Goal: Transaction & Acquisition: Book appointment/travel/reservation

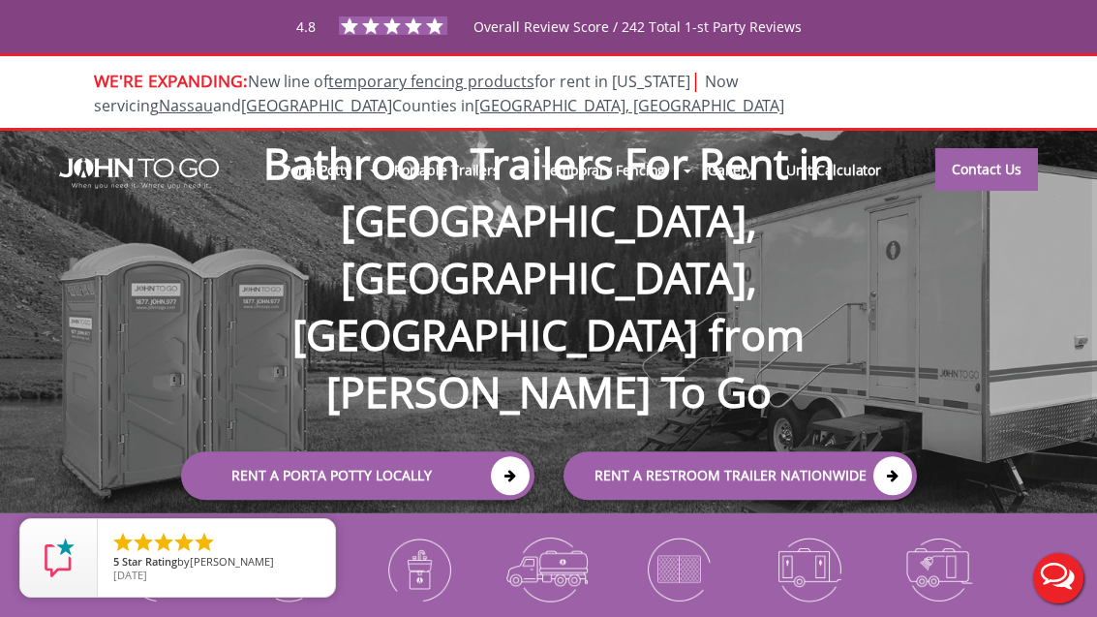
click at [882, 456] on icon at bounding box center [892, 475] width 39 height 39
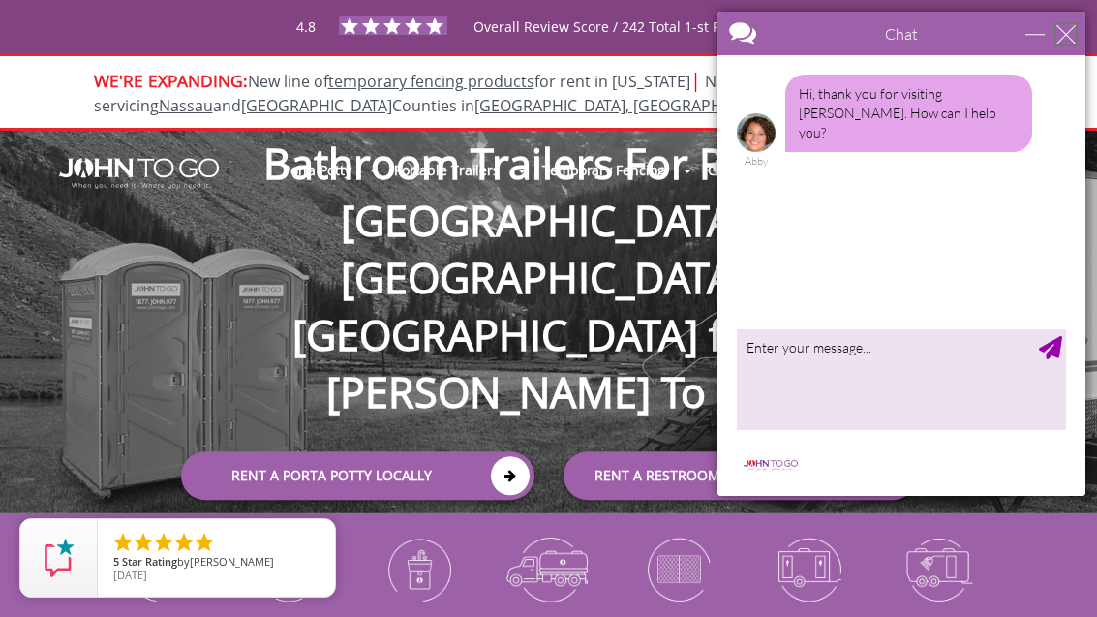
click at [1061, 34] on div "close" at bounding box center [1065, 33] width 19 height 19
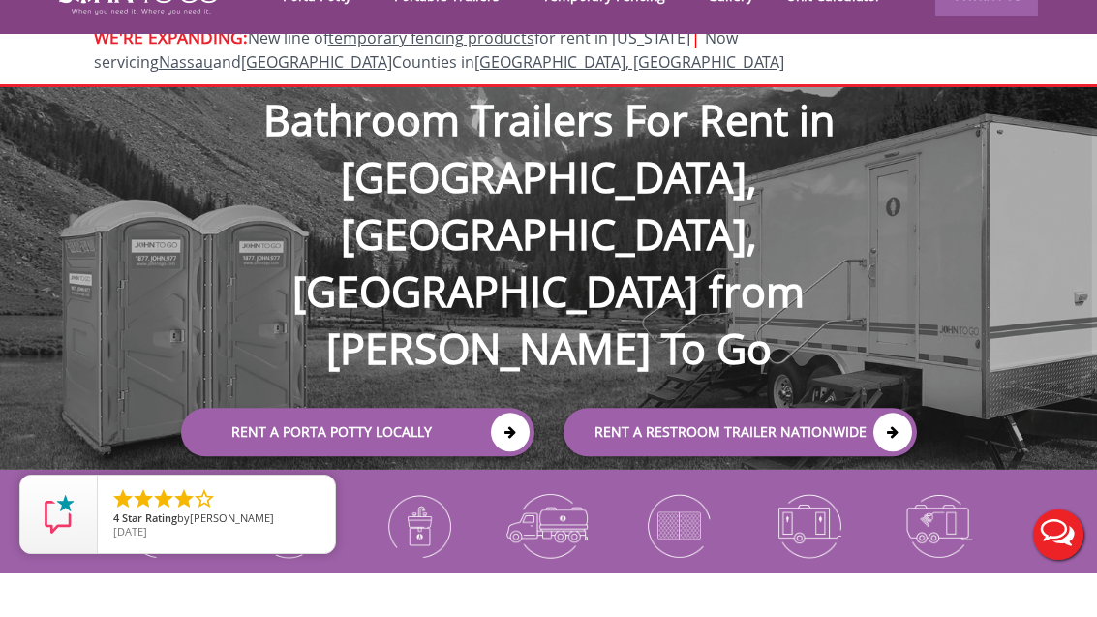
scroll to position [46, 0]
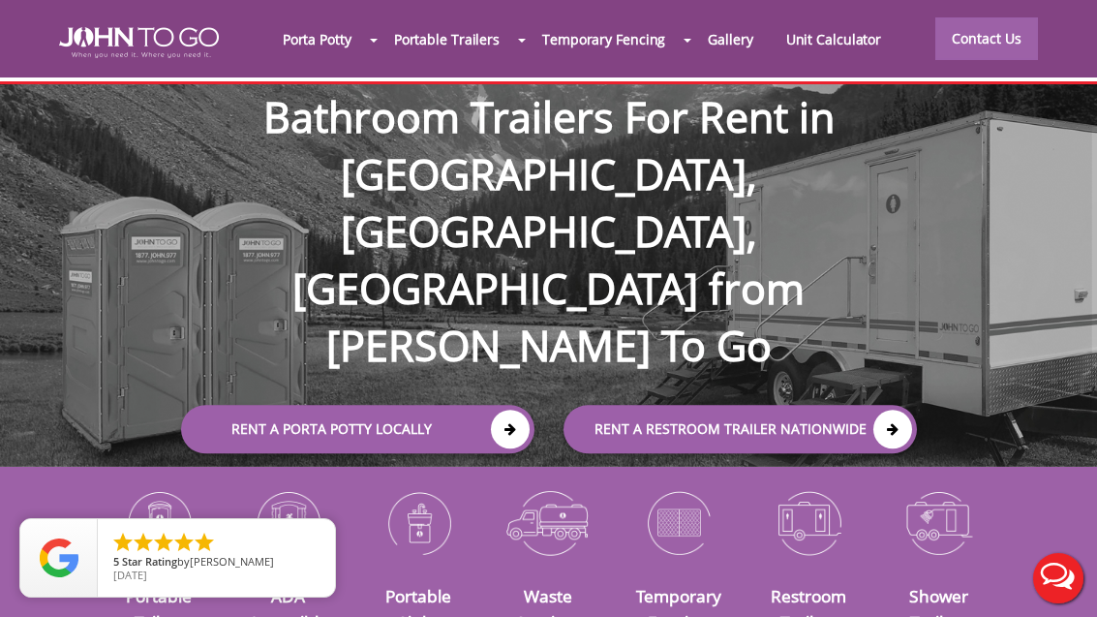
click at [248, 405] on link "Rent a Porta Potty Locally" at bounding box center [357, 429] width 353 height 48
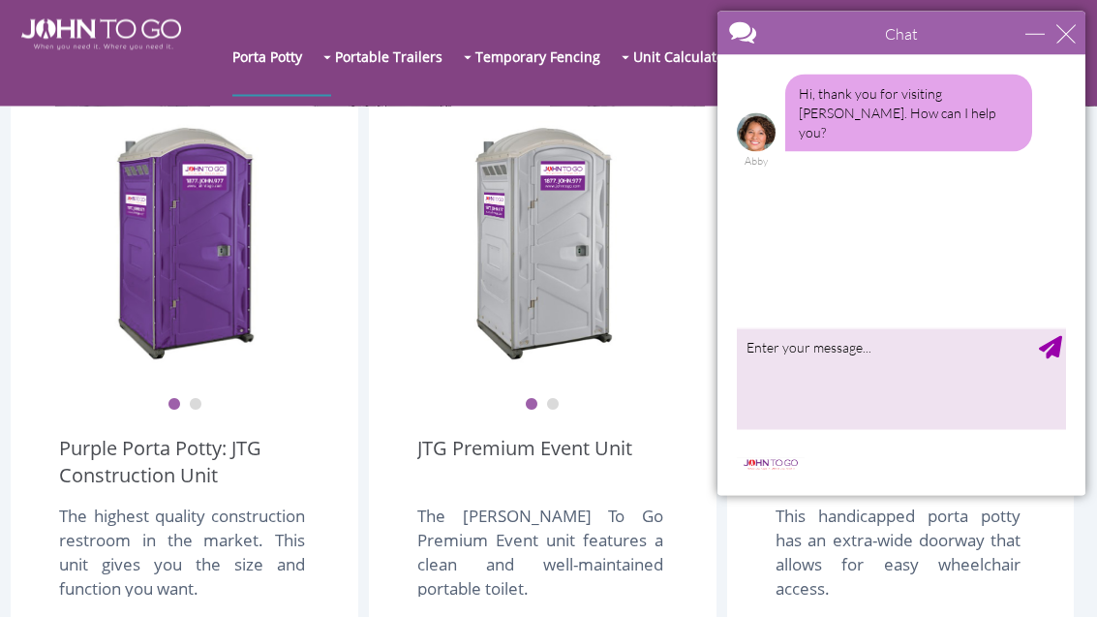
scroll to position [516, 0]
click at [1083, 14] on div "Chat" at bounding box center [901, 34] width 368 height 44
click at [1077, 27] on div "Chat" at bounding box center [901, 34] width 368 height 44
click at [1045, 27] on div "minimize" at bounding box center [1034, 33] width 19 height 19
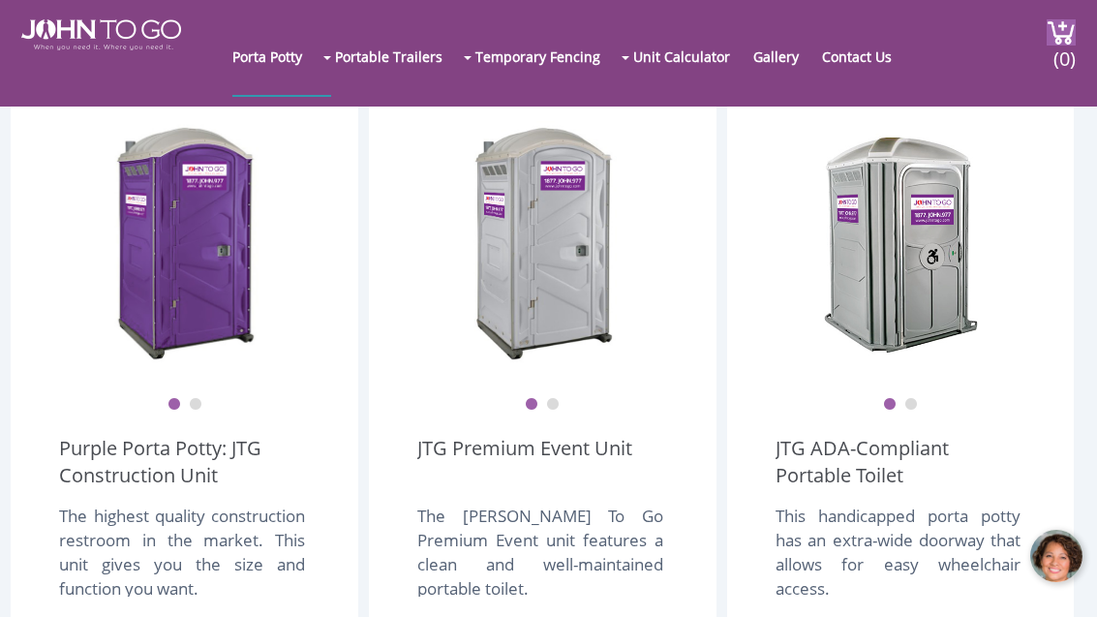
click at [460, 535] on div "The [PERSON_NAME] To Go Premium Event unit features a clean and well-maintained…" at bounding box center [540, 549] width 246 height 93
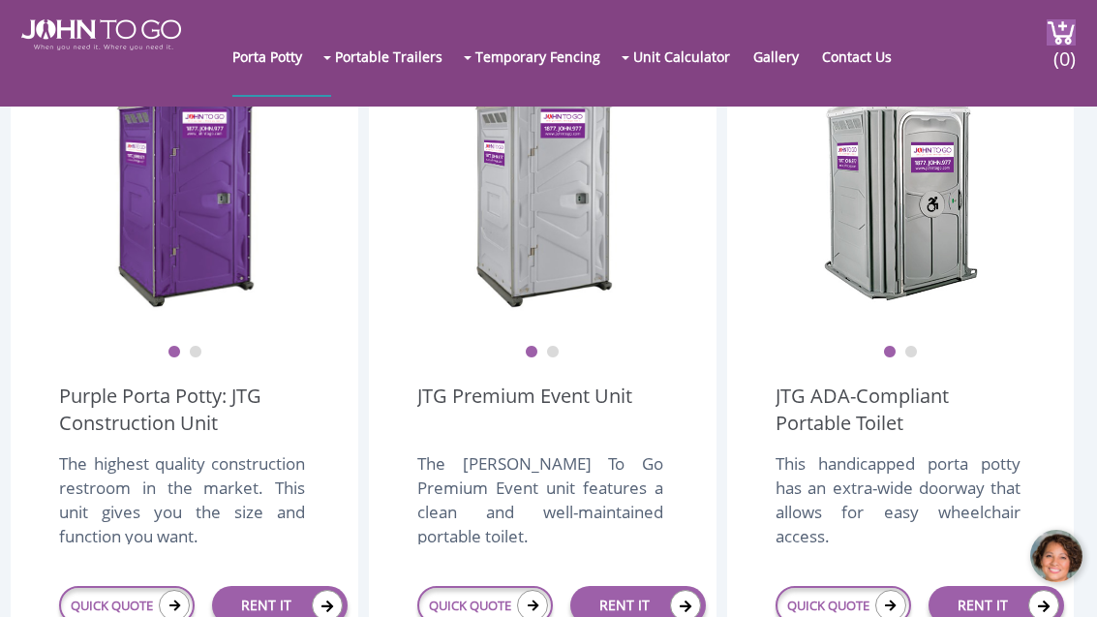
scroll to position [666, 0]
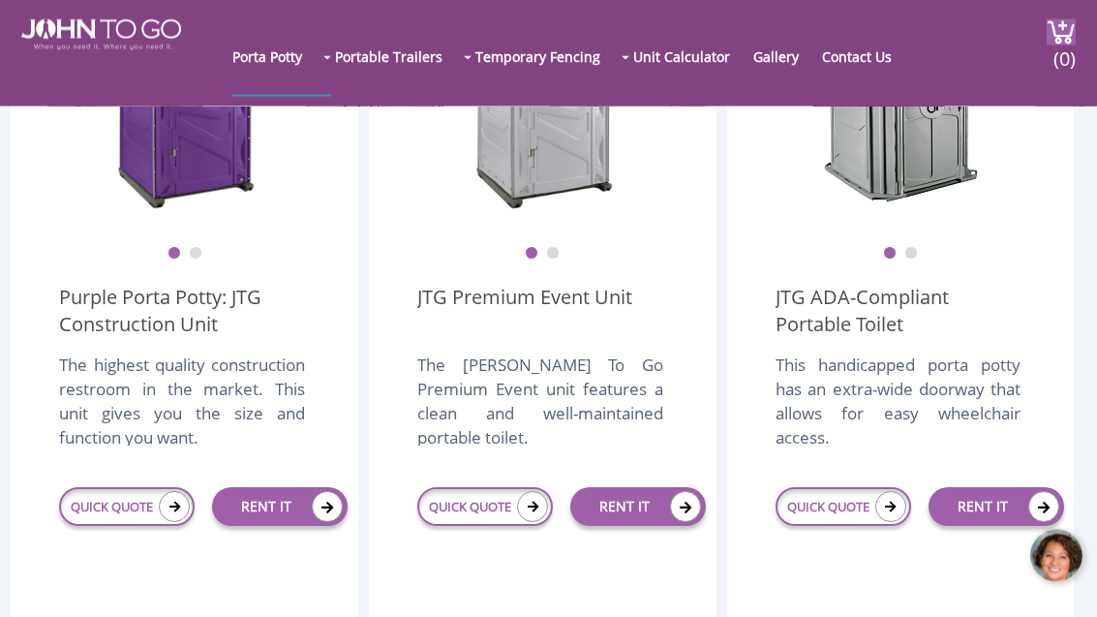
click at [419, 396] on div "The [PERSON_NAME] To Go Premium Event unit features a clean and well-maintained…" at bounding box center [540, 399] width 246 height 93
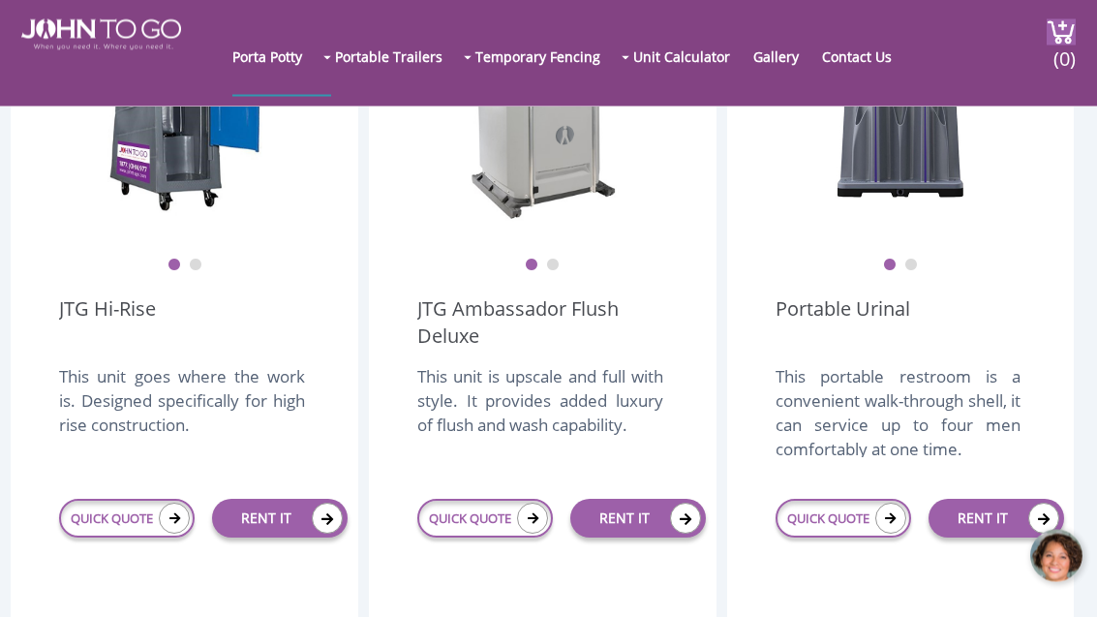
scroll to position [1478, 0]
click at [414, 383] on div "1 2 JTG Ambassador Flush Deluxe This unit is upscale and full with style. It pr…" at bounding box center [543, 340] width 348 height 794
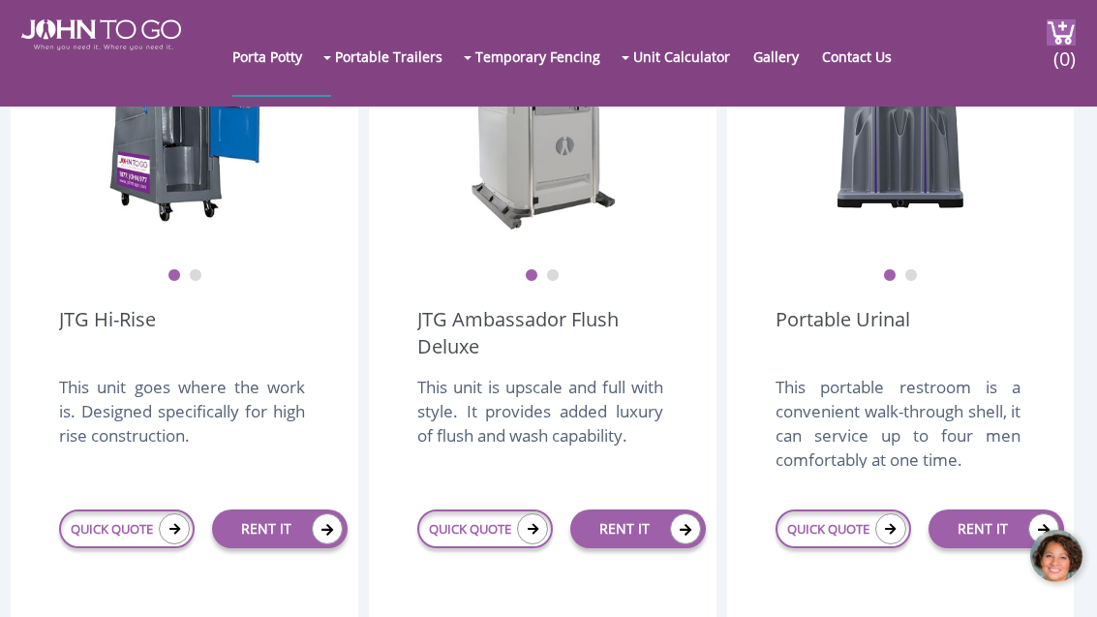
scroll to position [1527, 0]
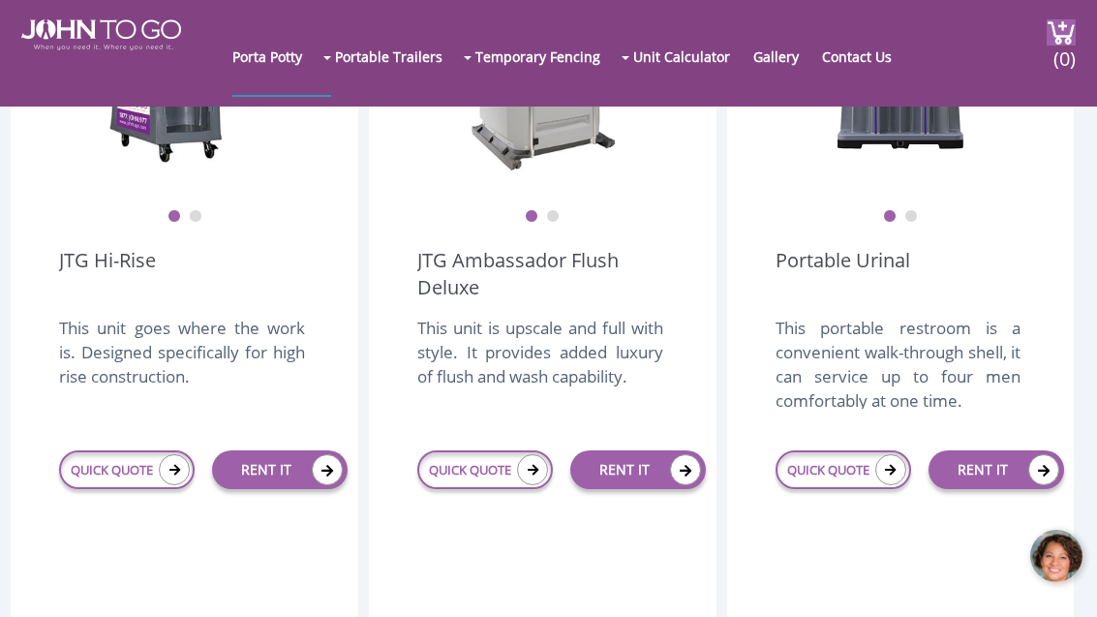
click at [561, 208] on ul "1 2" at bounding box center [542, 203] width 251 height 41
click at [548, 214] on button "2" at bounding box center [553, 217] width 14 height 14
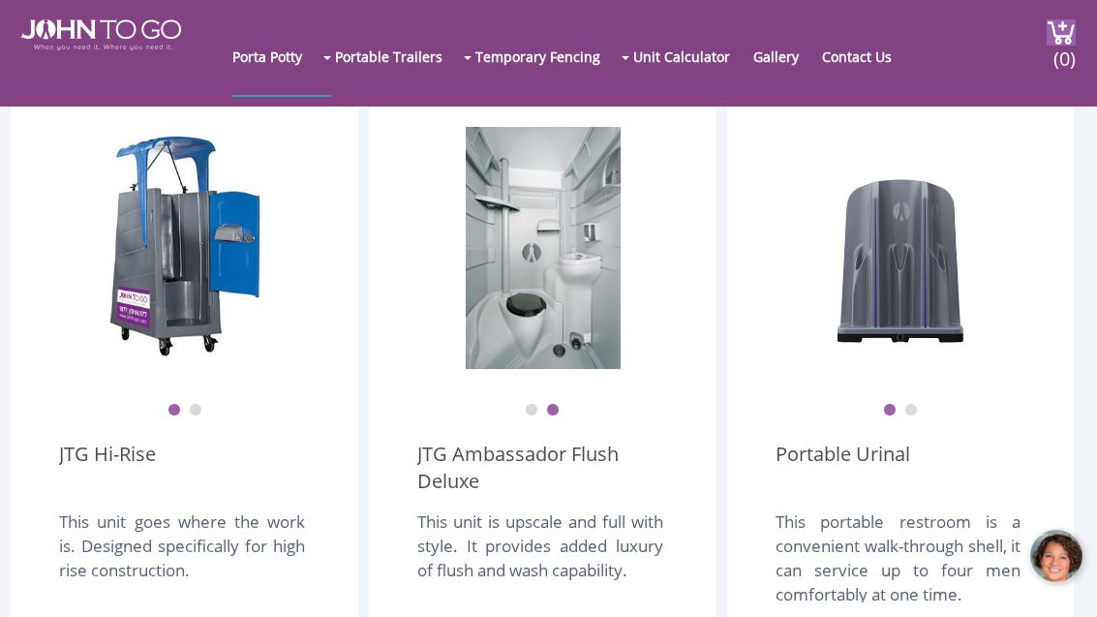
scroll to position [1331, 0]
click at [538, 406] on button "1" at bounding box center [532, 413] width 14 height 14
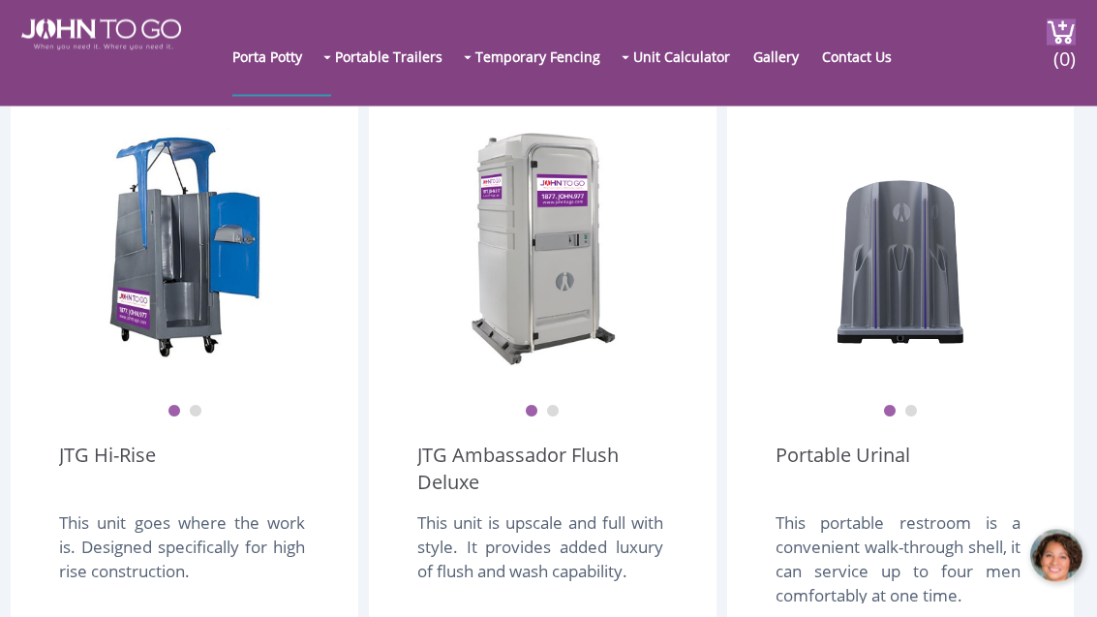
click at [551, 406] on button "2" at bounding box center [553, 413] width 14 height 14
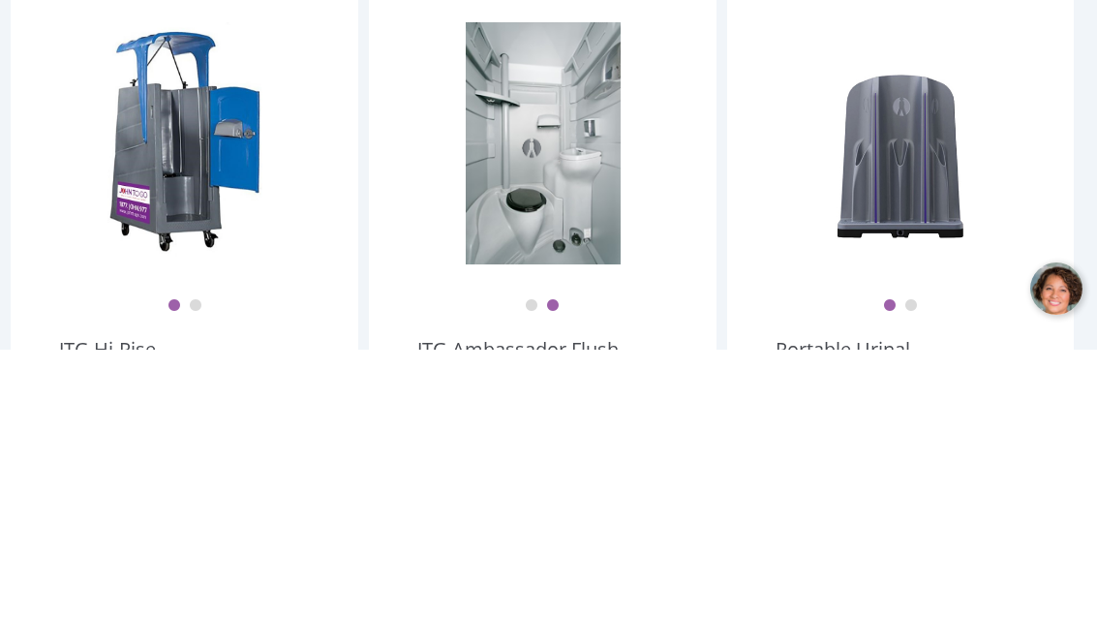
scroll to position [1490, 0]
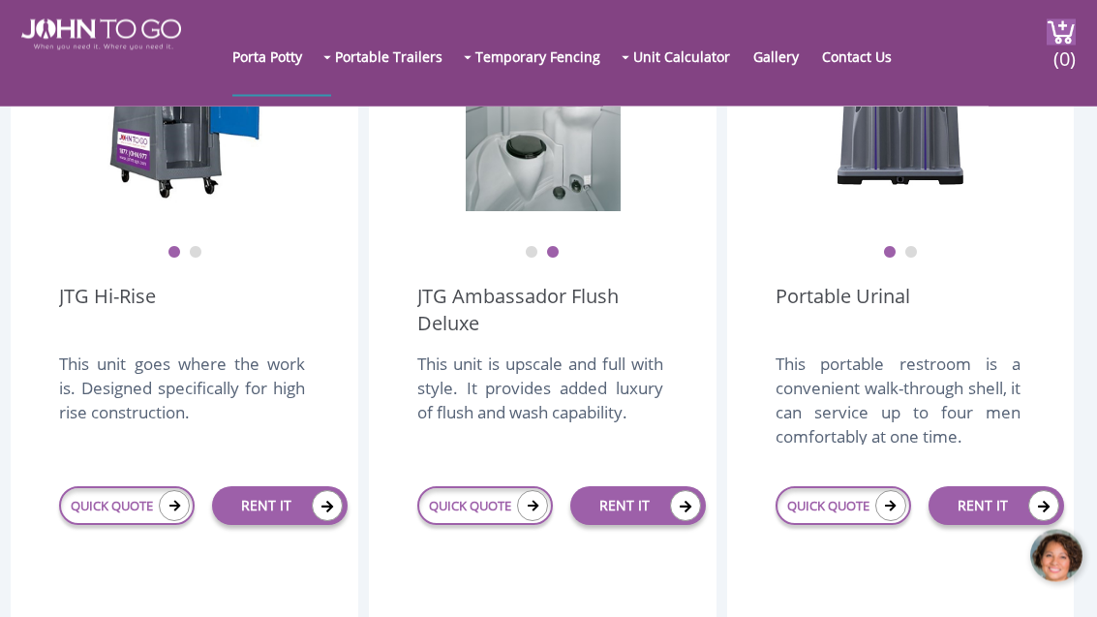
click at [595, 503] on link "RENT IT" at bounding box center [638, 506] width 136 height 39
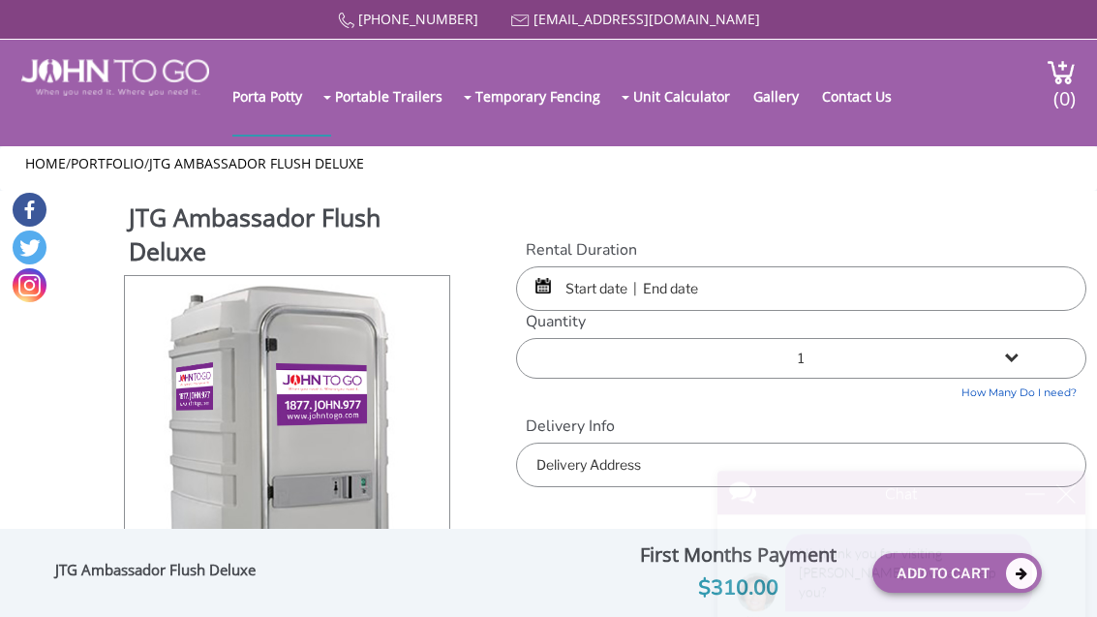
click at [104, 238] on div "JTG Ambassador Flush Deluxe View feature & specs Download Pdf Product PDF Addon…" at bounding box center [253, 481] width 398 height 562
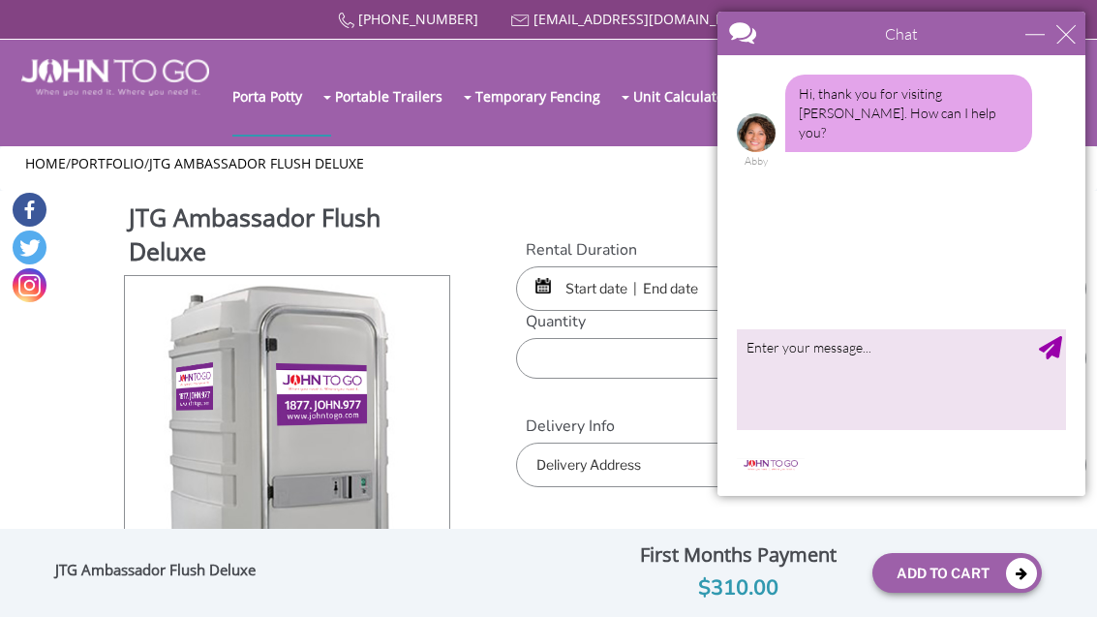
click at [1061, 36] on div "close" at bounding box center [1065, 33] width 19 height 19
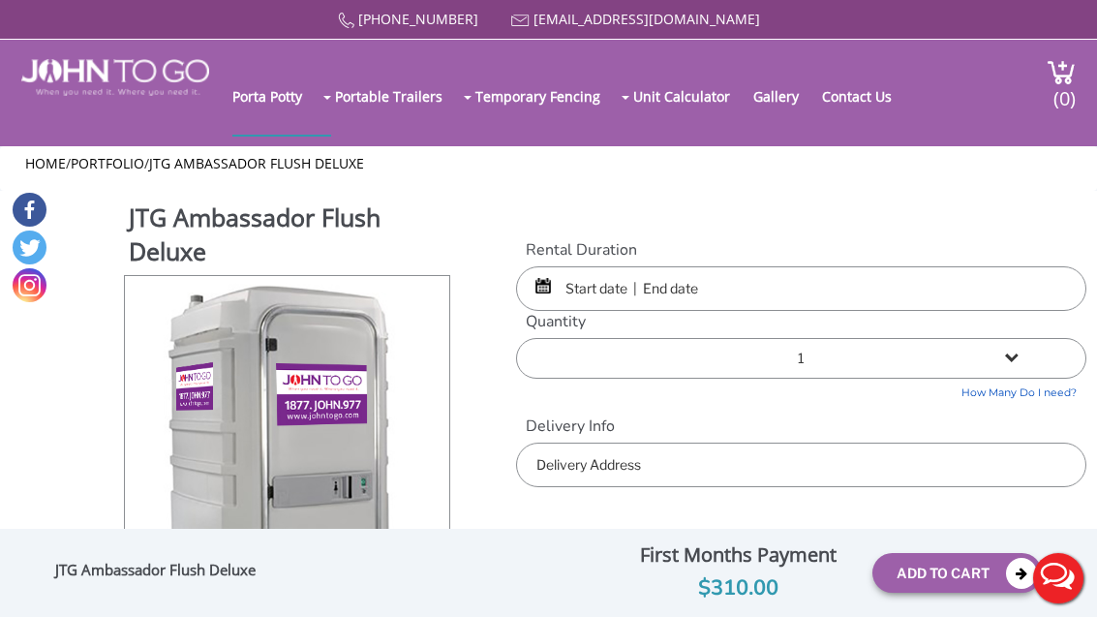
click at [534, 272] on input "text" at bounding box center [800, 288] width 569 height 45
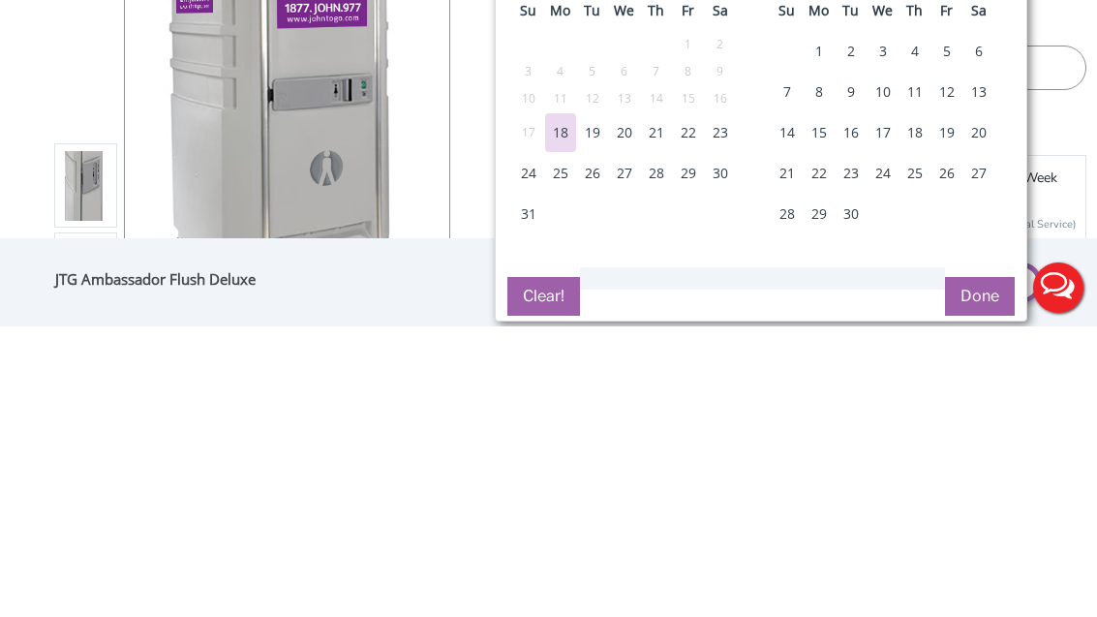
click at [784, 444] on div "21" at bounding box center [787, 463] width 31 height 39
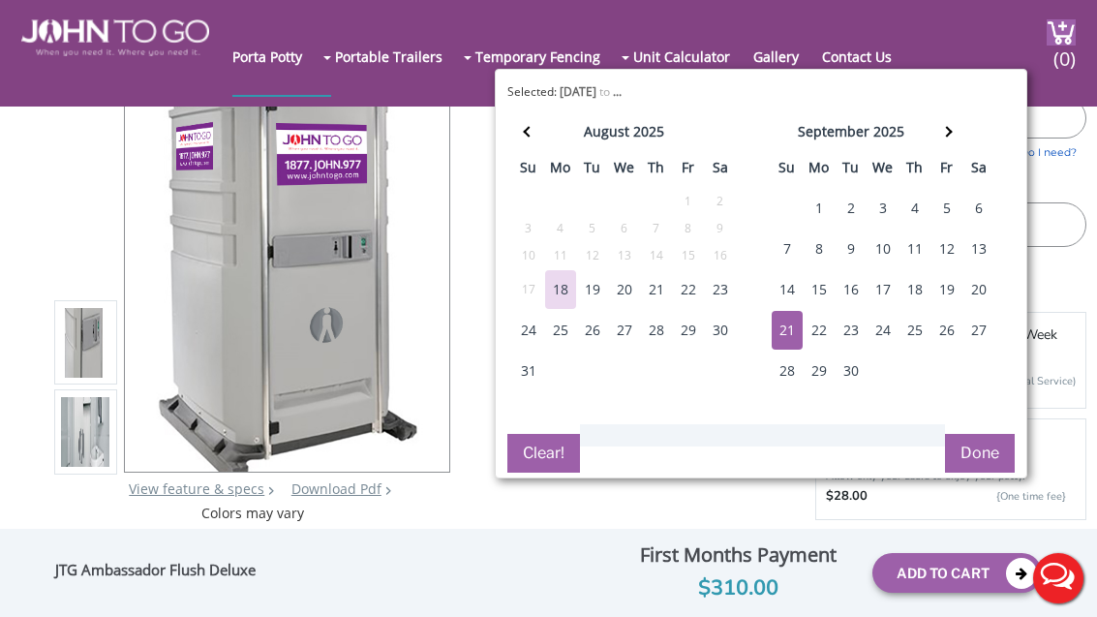
scroll to position [133, 0]
click at [988, 443] on button "Done" at bounding box center [980, 454] width 70 height 39
type input "0"
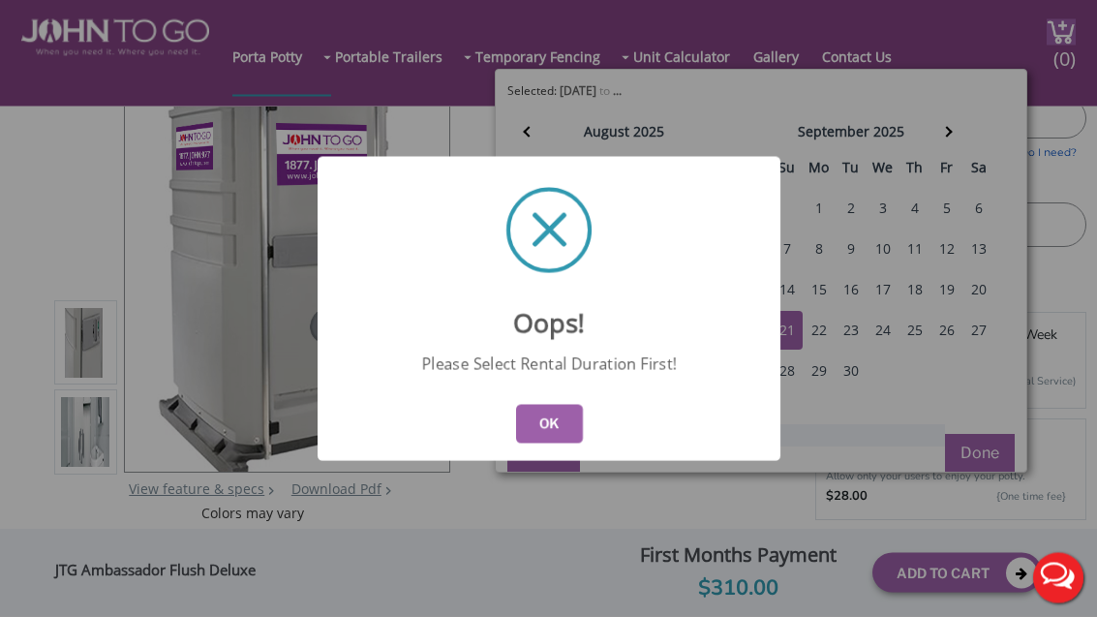
scroll to position [134, 0]
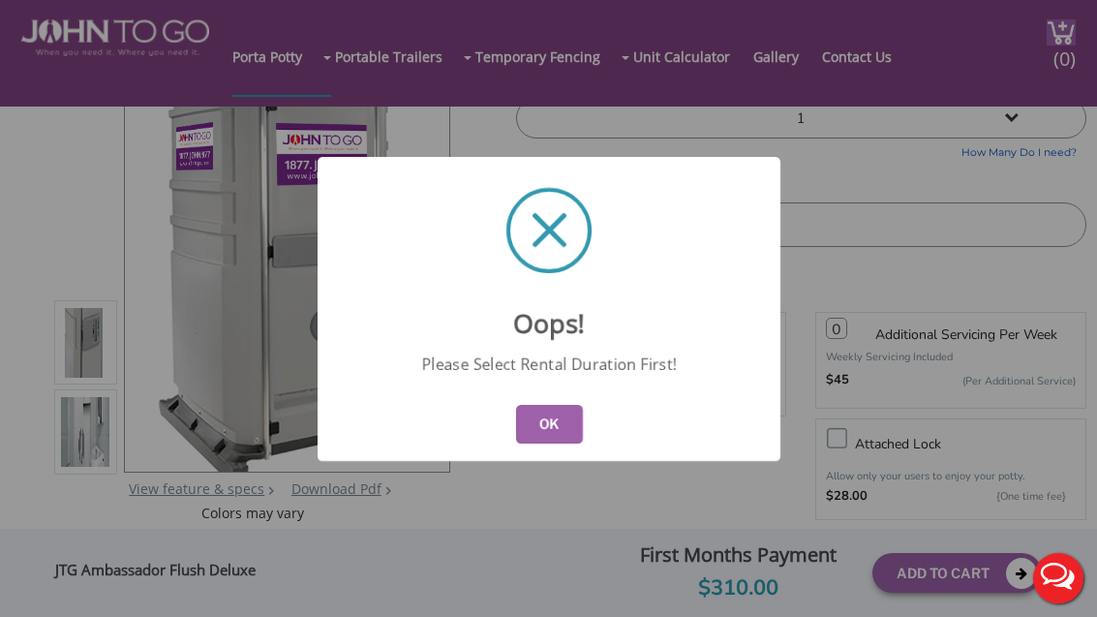
click at [552, 441] on button "OK" at bounding box center [548, 424] width 67 height 39
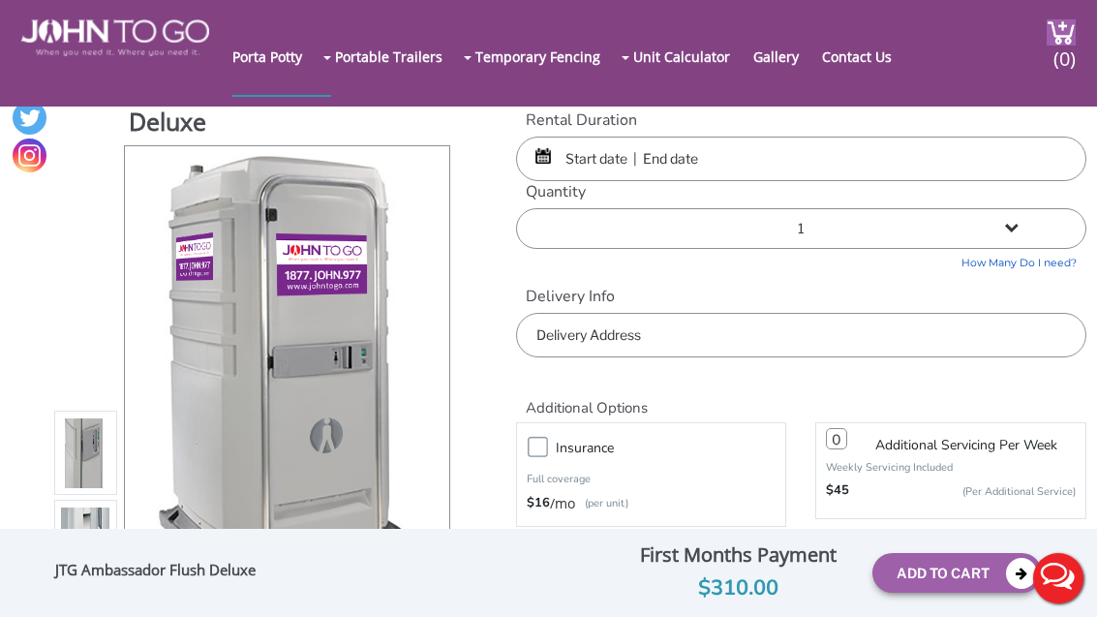
scroll to position [0, 0]
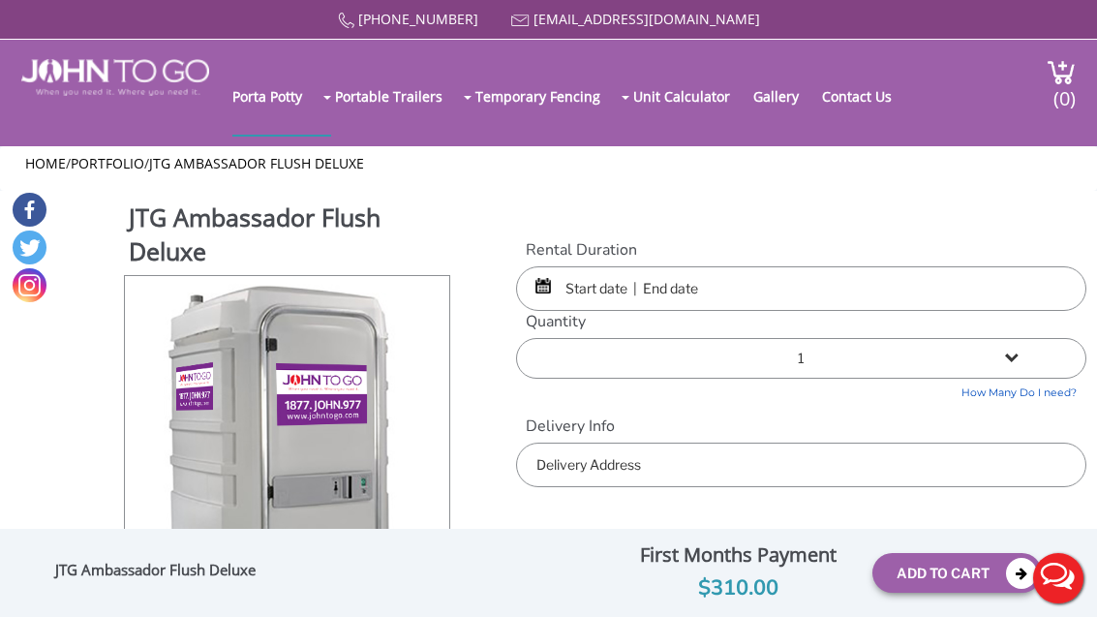
click at [550, 296] on input "text" at bounding box center [800, 288] width 569 height 45
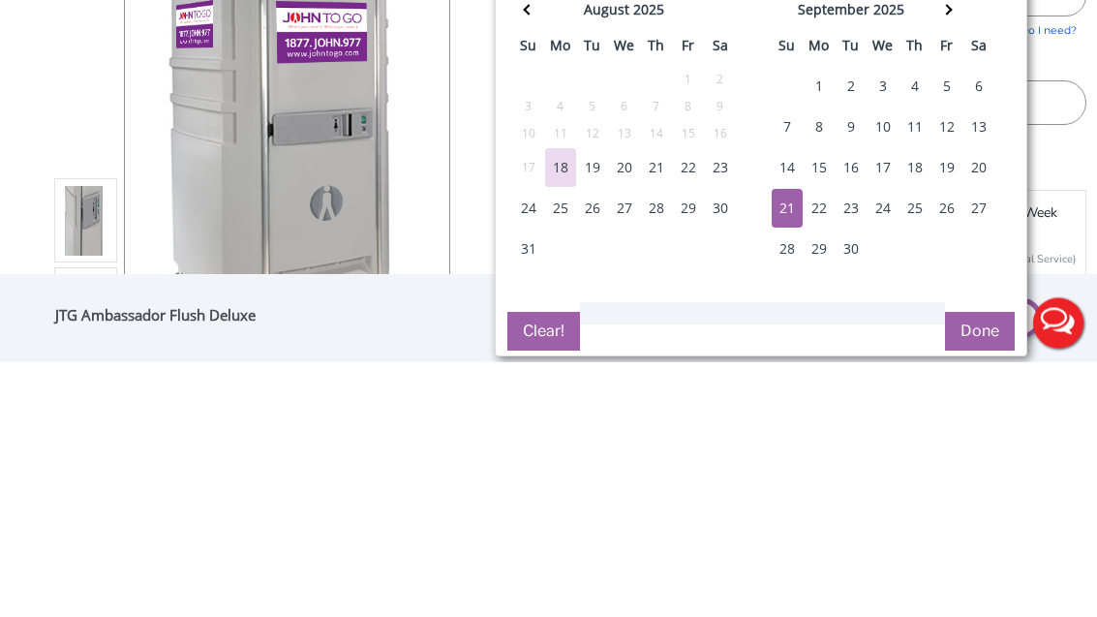
click at [952, 249] on th at bounding box center [946, 268] width 32 height 39
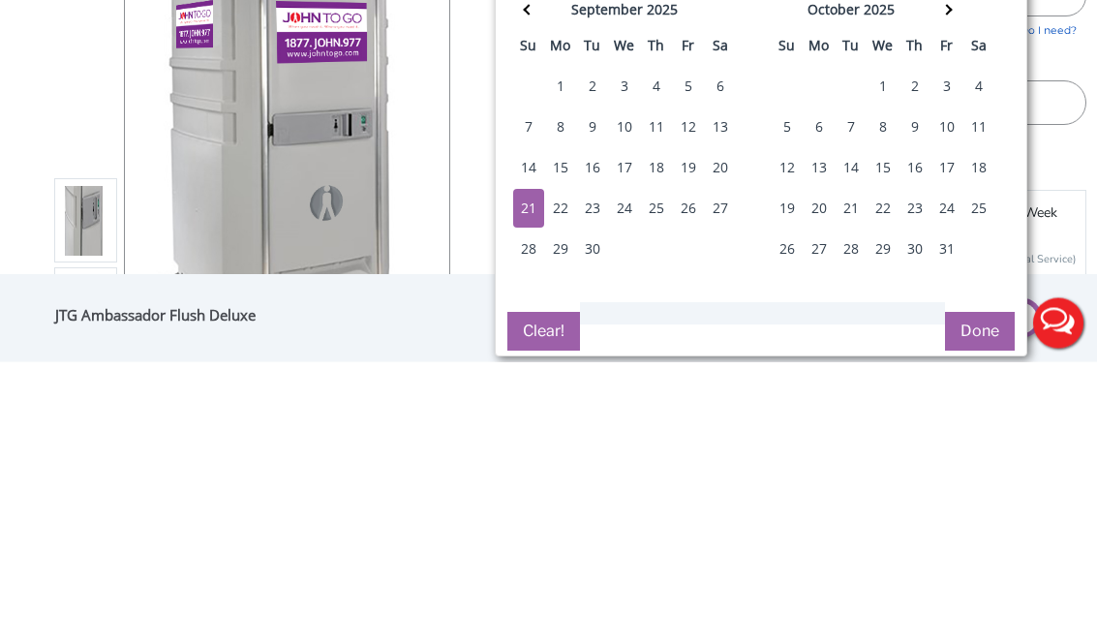
scroll to position [256, 0]
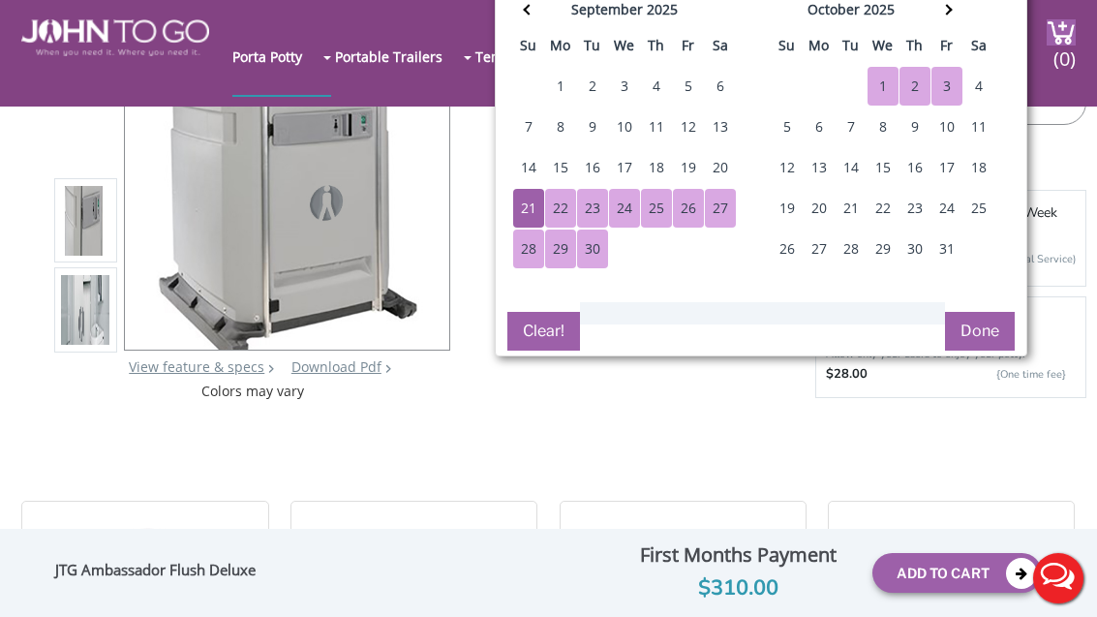
click at [948, 73] on div "3" at bounding box center [946, 86] width 31 height 39
type input "09/21/2025 to 10/03/2025"
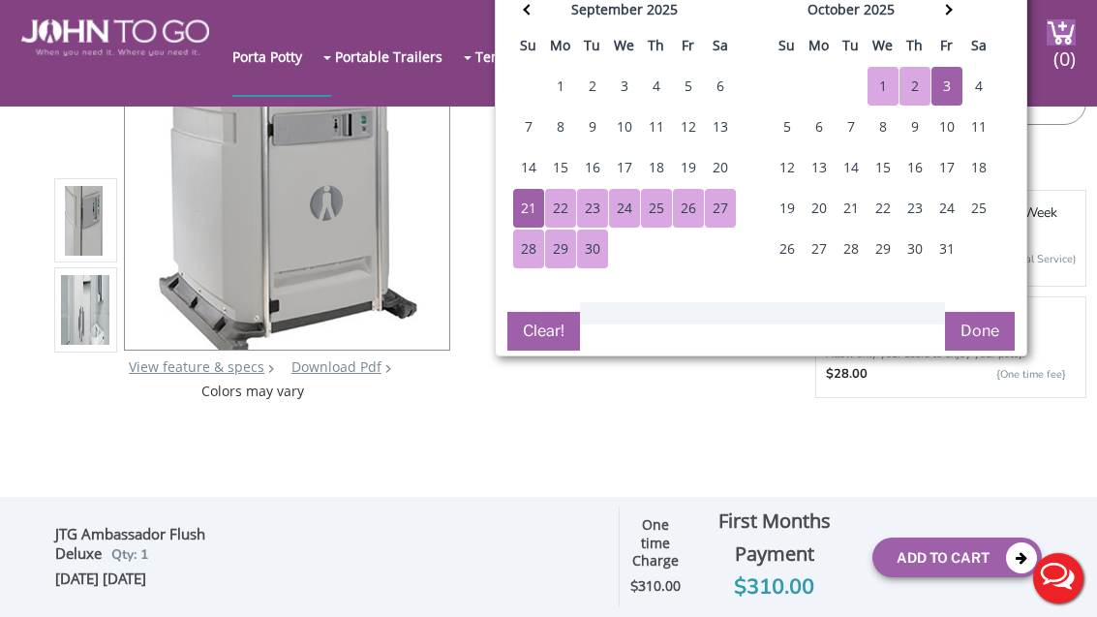
click at [963, 324] on button "Done" at bounding box center [980, 331] width 70 height 39
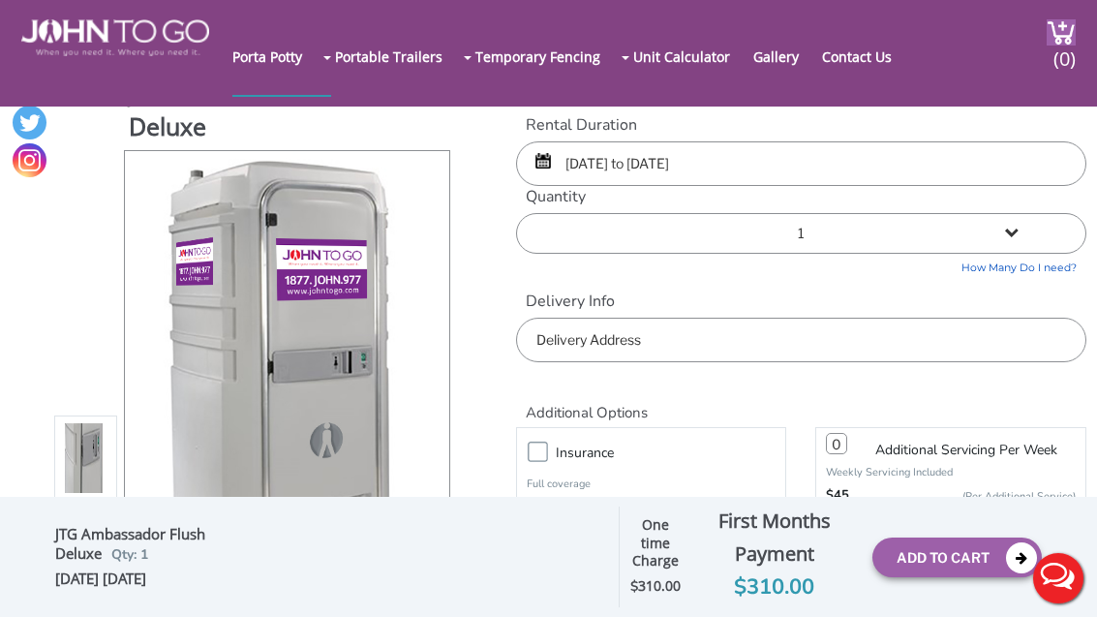
scroll to position [14, 0]
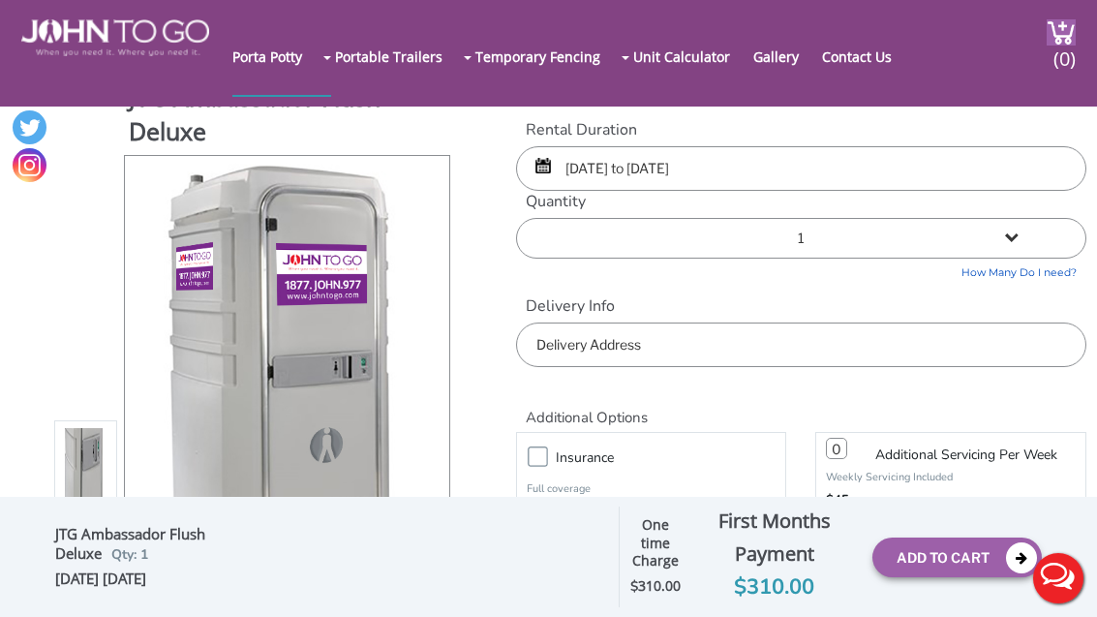
click at [861, 340] on input "text" at bounding box center [800, 344] width 569 height 45
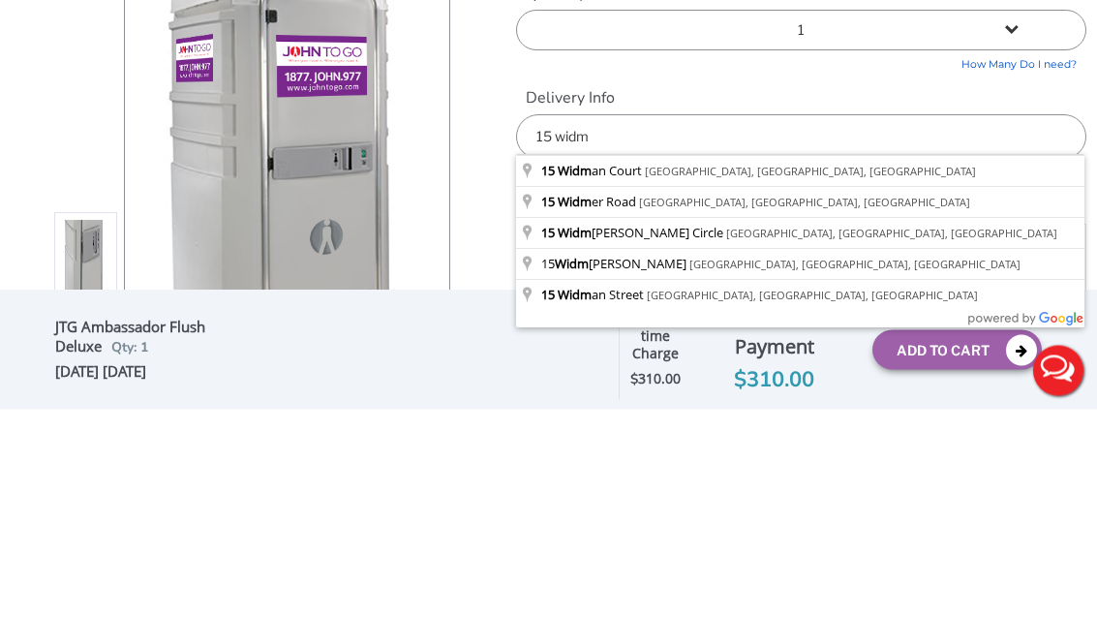
type input "15 Widman Court, Spring Valley, NY, USA"
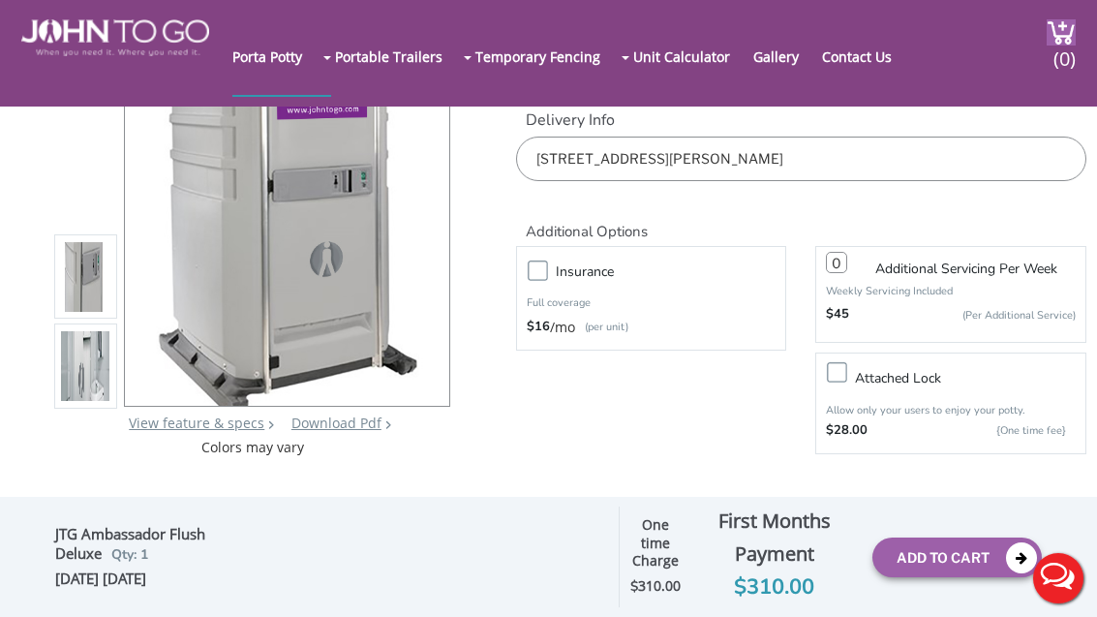
scroll to position [198, 0]
click at [96, 360] on img at bounding box center [85, 372] width 48 height 456
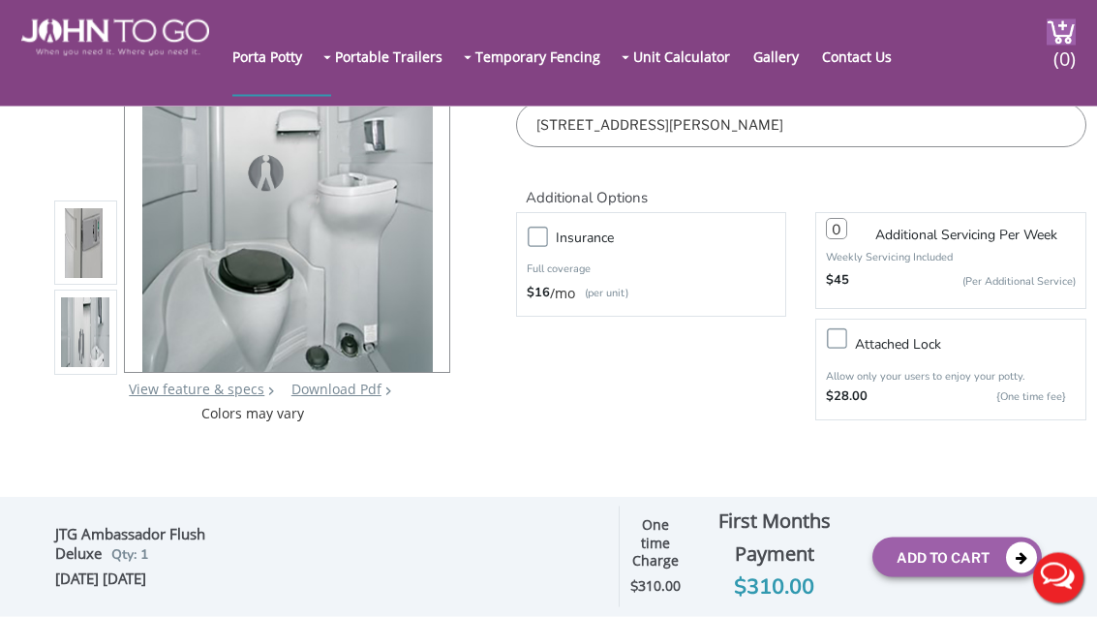
scroll to position [55, 0]
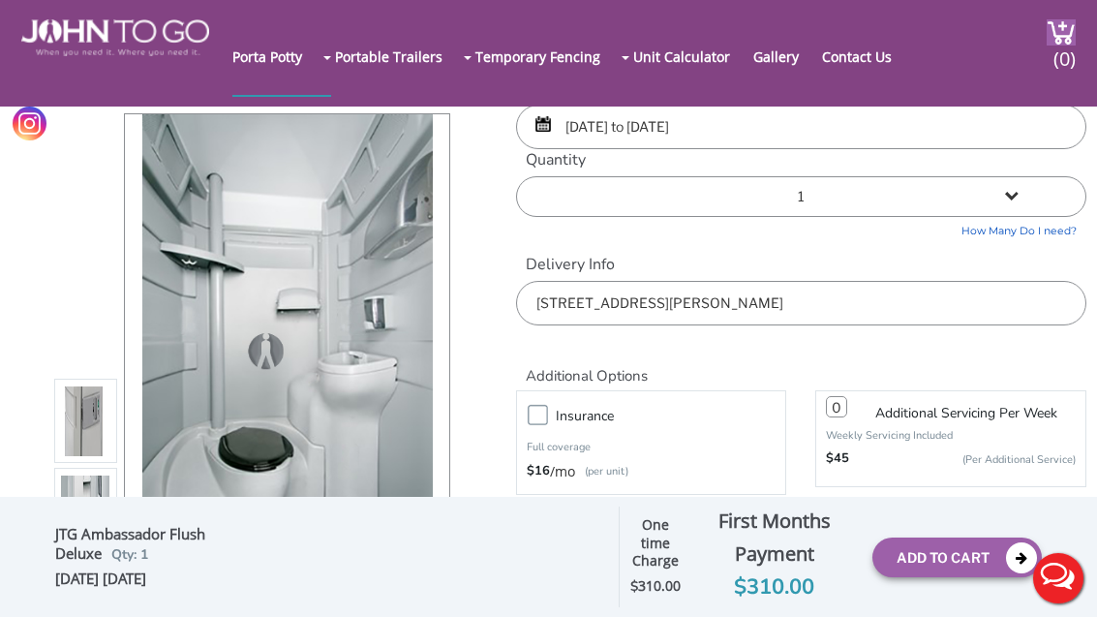
click at [1022, 185] on select "1 2 (5% discount) 3 (8% discount) 4 (10% discount) 5 (12% discount) 6 (12% disc…" at bounding box center [800, 196] width 569 height 41
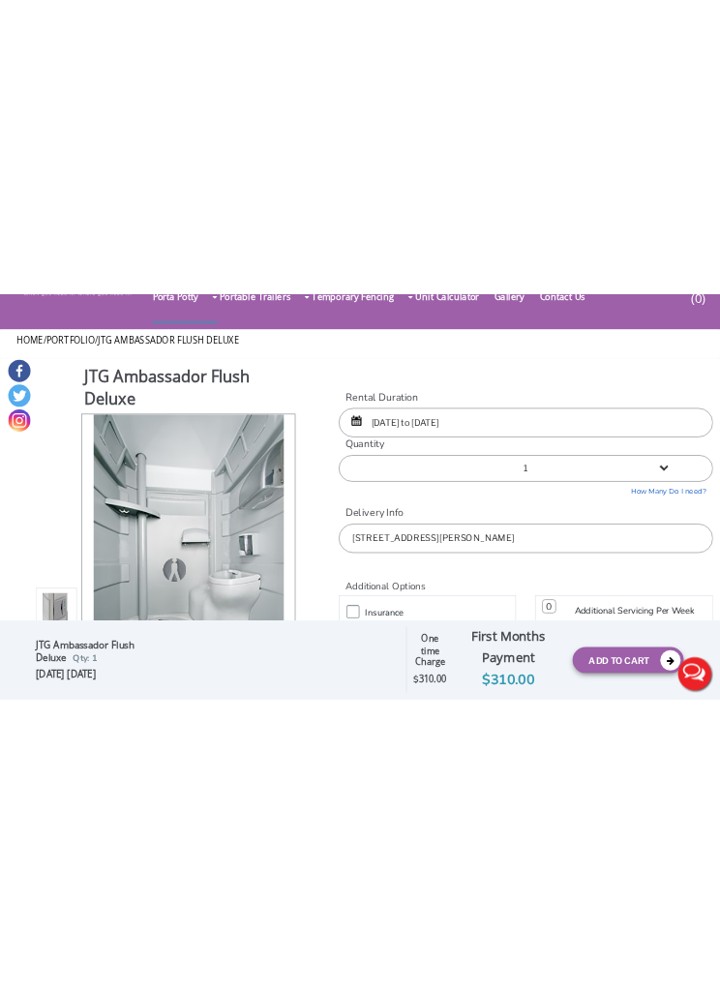
scroll to position [0, 0]
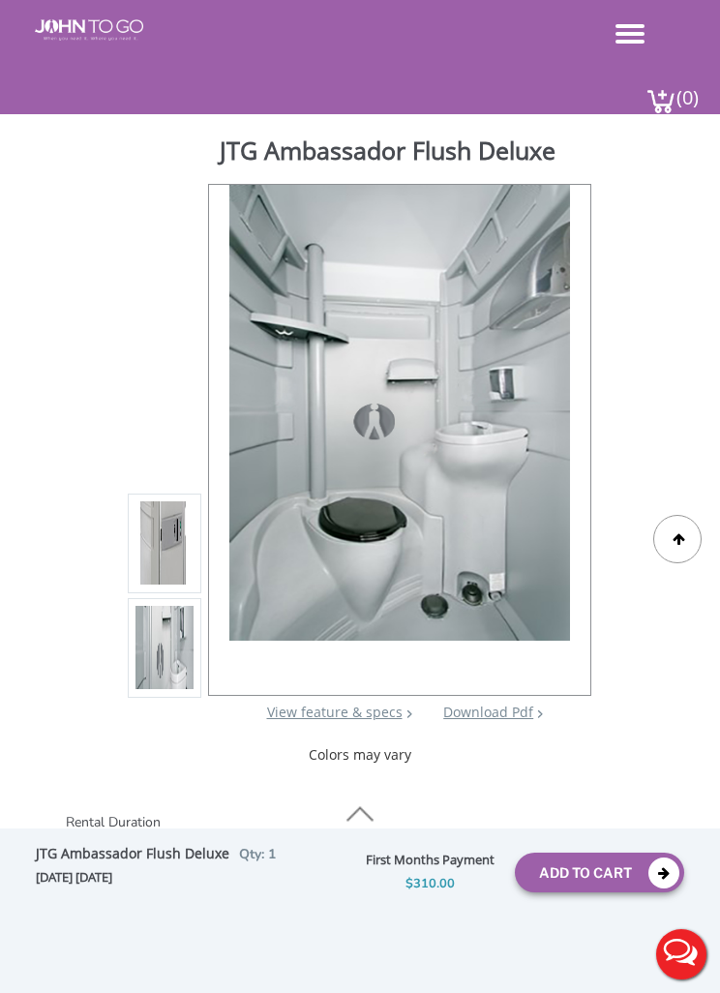
click at [701, 231] on div "JTG Ambassador Flush Deluxe View feature & specs Download Pdf Product PDF Addon…" at bounding box center [360, 450] width 691 height 632
